Goal: Task Accomplishment & Management: Manage account settings

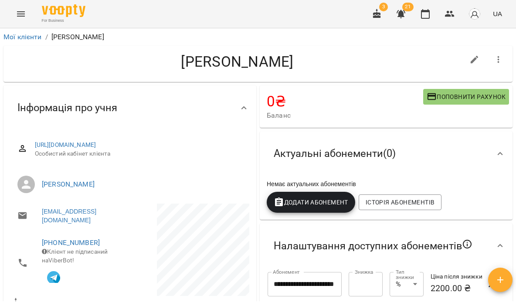
click at [17, 12] on icon "Menu" at bounding box center [21, 14] width 10 height 10
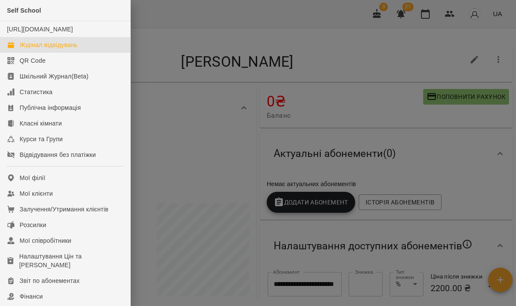
click at [44, 49] on div "Журнал відвідувань" at bounding box center [49, 45] width 58 height 9
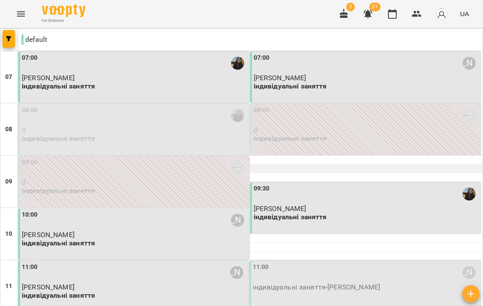
click at [244, 167] on div at bounding box center [250, 168] width 465 height 9
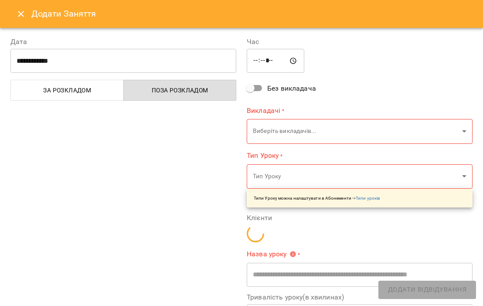
type input "**********"
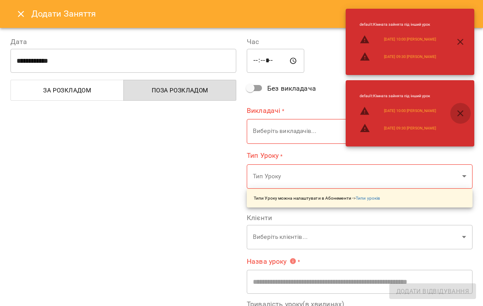
click at [462, 106] on button "button" at bounding box center [460, 113] width 21 height 21
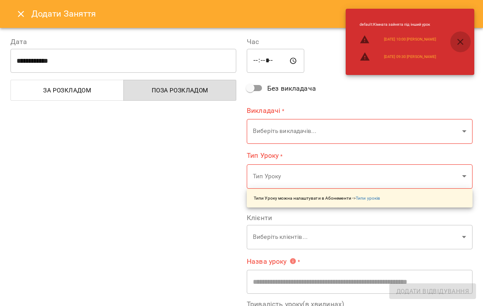
click at [464, 50] on button "button" at bounding box center [460, 41] width 21 height 21
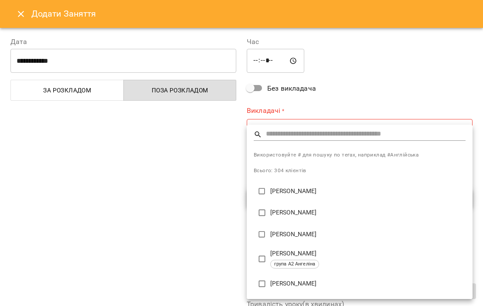
click at [140, 265] on div at bounding box center [241, 153] width 483 height 306
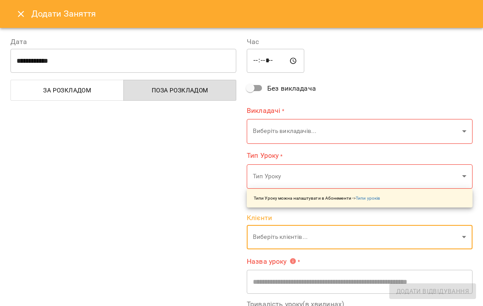
click at [20, 14] on icon "Close" at bounding box center [21, 14] width 6 height 6
